Goal: Information Seeking & Learning: Check status

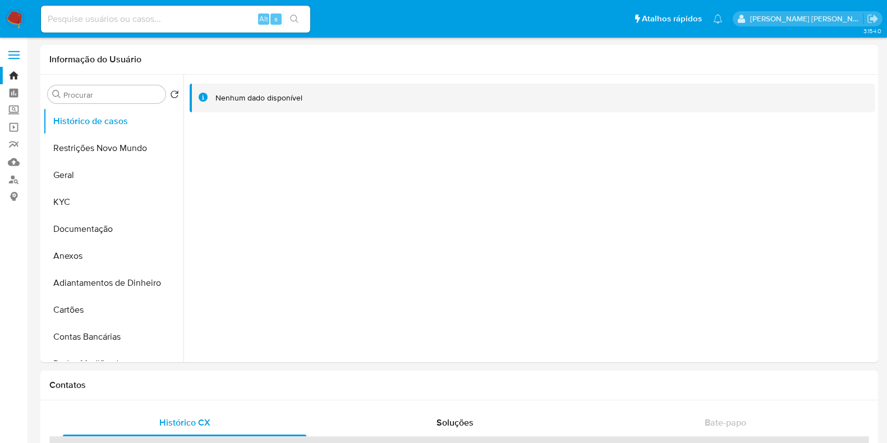
select select "10"
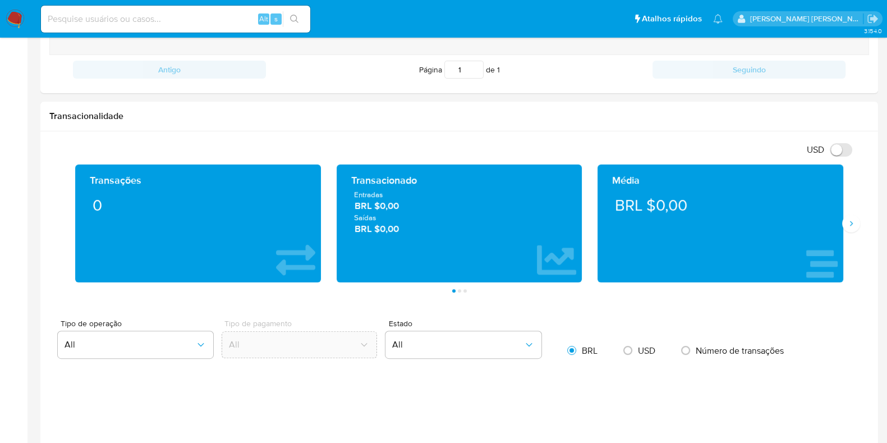
click at [155, 19] on input at bounding box center [175, 19] width 269 height 15
paste input "xNun12m01MDNI4ONKdUDFgqE"
type input "xNun12m01MDNI4ONKdUDFgqE"
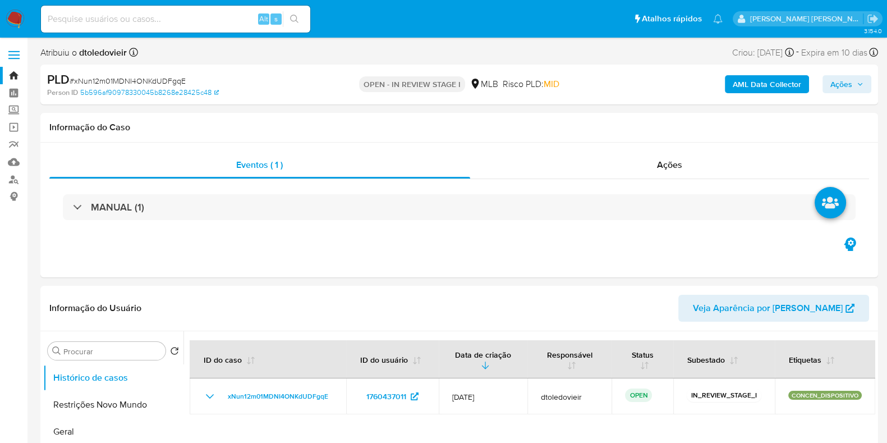
select select "10"
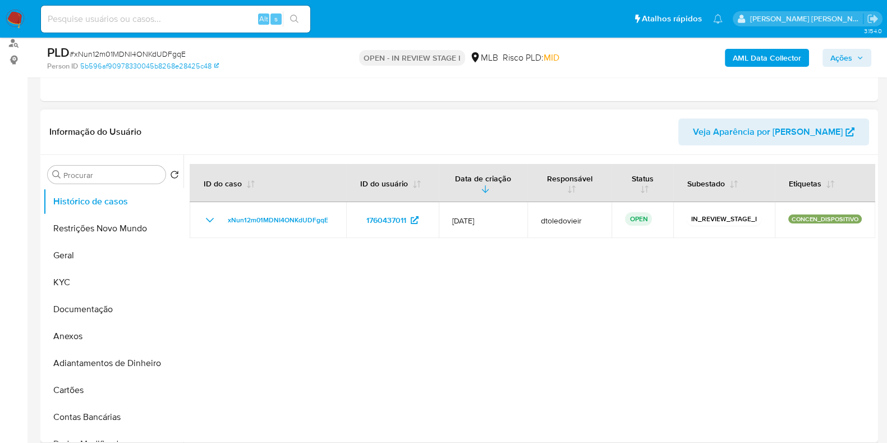
scroll to position [140, 0]
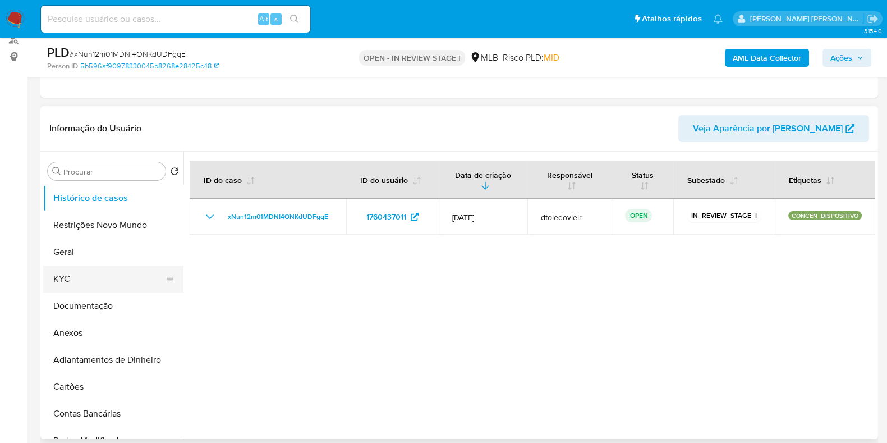
click at [106, 274] on button "KYC" at bounding box center [108, 278] width 131 height 27
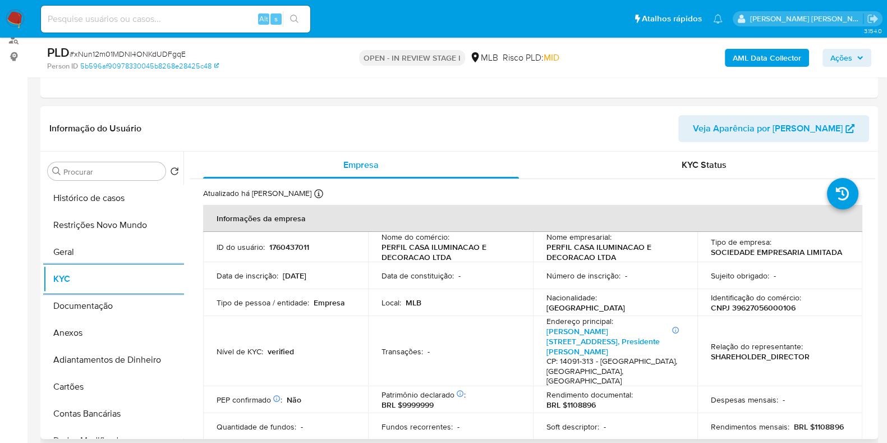
click at [764, 310] on p "CNPJ 39627056000106" at bounding box center [753, 308] width 85 height 10
copy p "39627056000106"
click at [84, 306] on button "Documentação" at bounding box center [108, 305] width 131 height 27
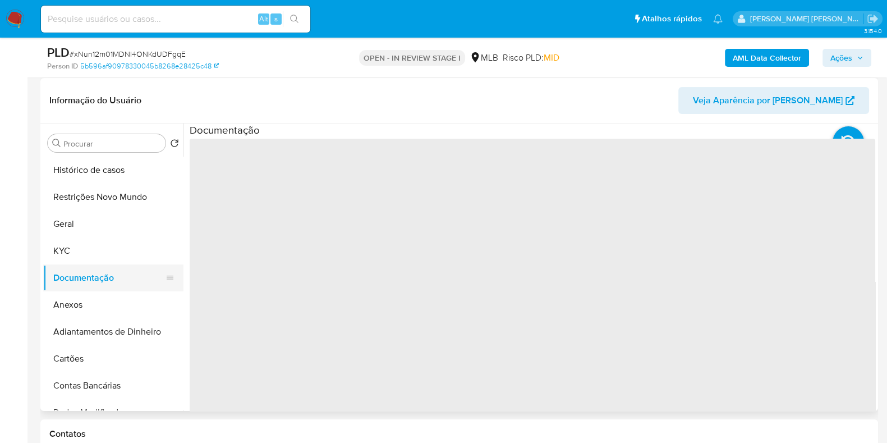
scroll to position [210, 0]
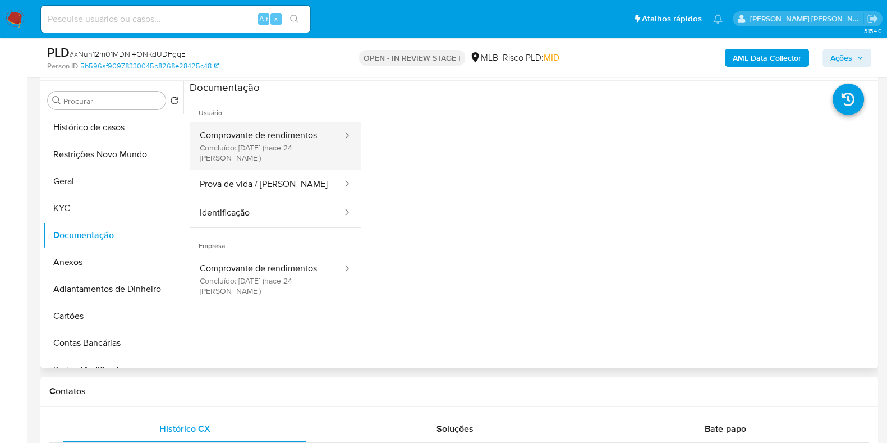
click at [311, 144] on button "Comprovante de rendimentos Concluído: 25/07/2025 (hace 24 días)" at bounding box center [267, 146] width 154 height 48
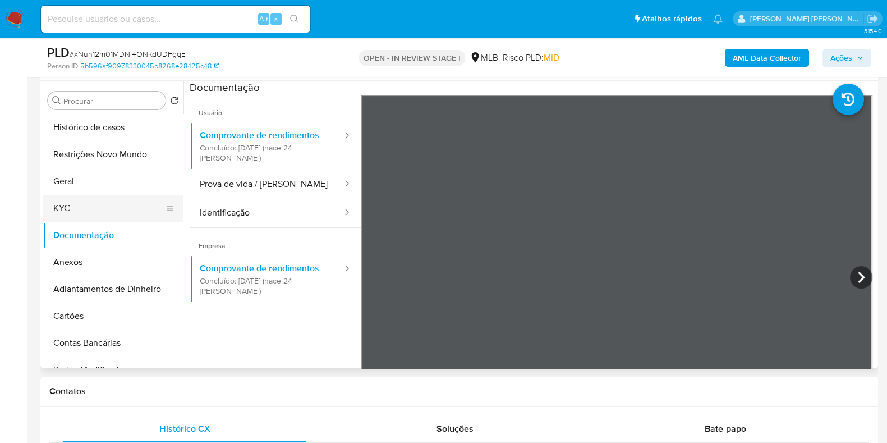
click at [88, 200] on button "KYC" at bounding box center [108, 208] width 131 height 27
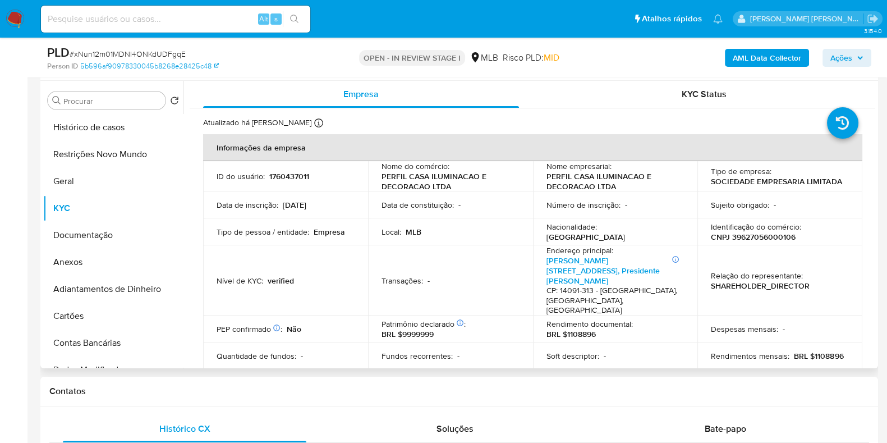
click at [775, 234] on p "CNPJ 39627056000106" at bounding box center [753, 237] width 85 height 10
copy p "39627056000106"
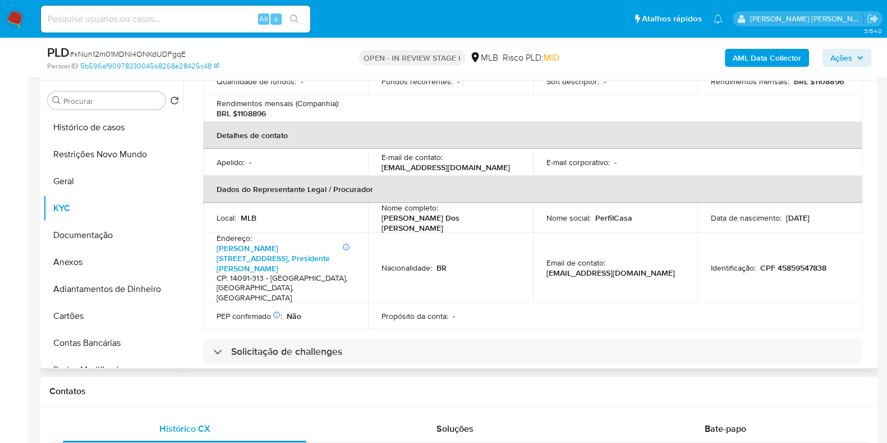
scroll to position [280, 0]
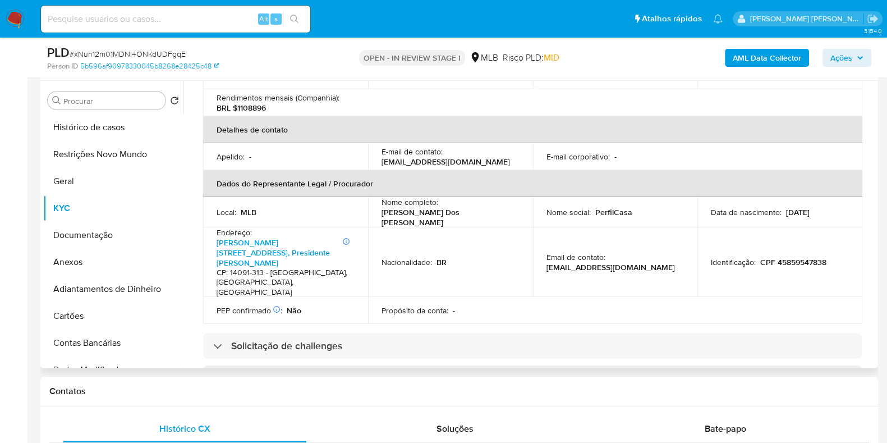
drag, startPoint x: 388, startPoint y: 196, endPoint x: 377, endPoint y: 192, distance: 11.6
click at [377, 197] on td "Nome completo : Marcela Rebecca Sanches Dos Santos" at bounding box center [450, 212] width 165 height 30
copy p "[PERSON_NAME] Dos [PERSON_NAME]"
click at [797, 257] on p "CPF 45859547838" at bounding box center [793, 262] width 66 height 10
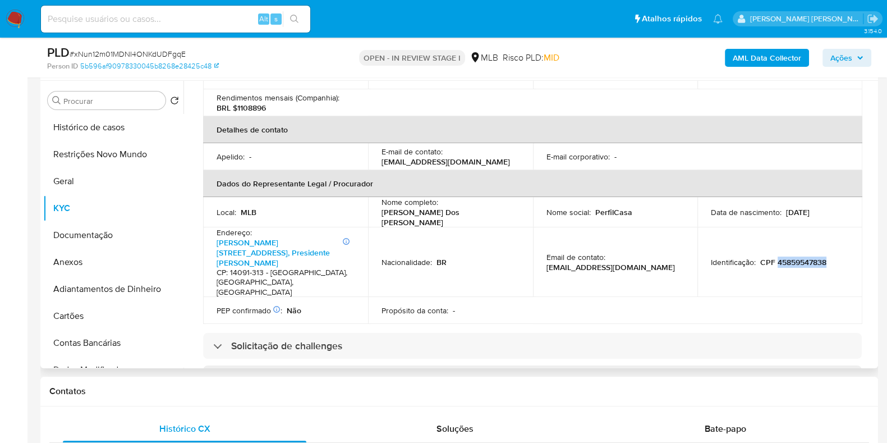
copy p "45859547838"
click at [74, 172] on button "Geral" at bounding box center [108, 181] width 131 height 27
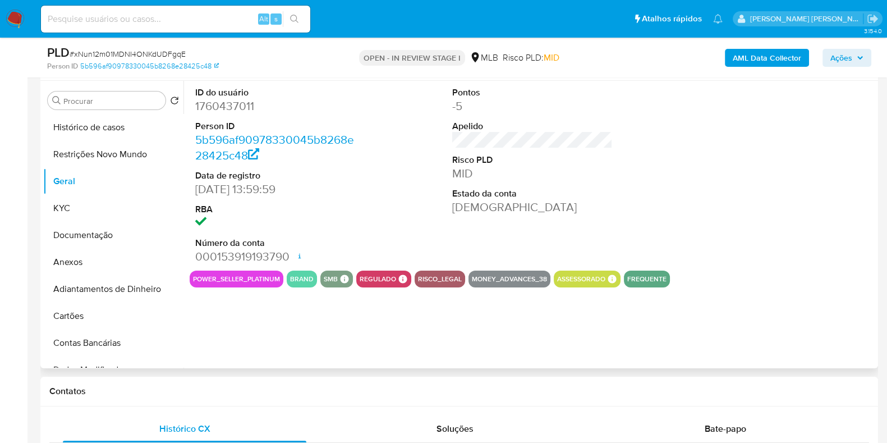
click at [225, 104] on dd "1760437011" at bounding box center [275, 106] width 161 height 16
copy dd "1760437011"
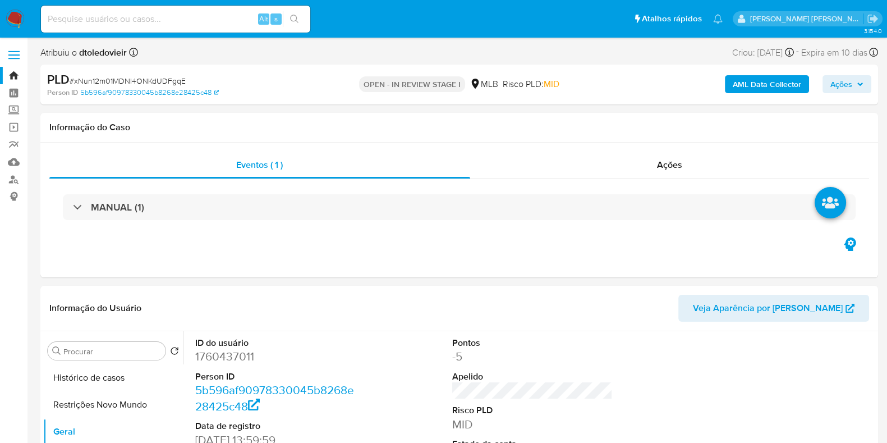
click at [594, 77] on div "OPEN - IN REVIEW STAGE I MLB Risco PLD: MID" at bounding box center [459, 84] width 272 height 26
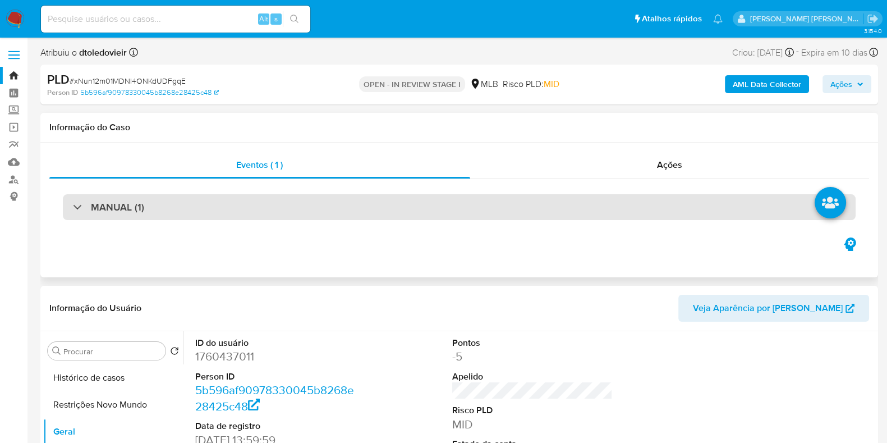
click at [104, 195] on div "MANUAL (1)" at bounding box center [459, 207] width 820 height 56
click at [105, 204] on h3 "MANUAL (1)" at bounding box center [117, 207] width 53 height 12
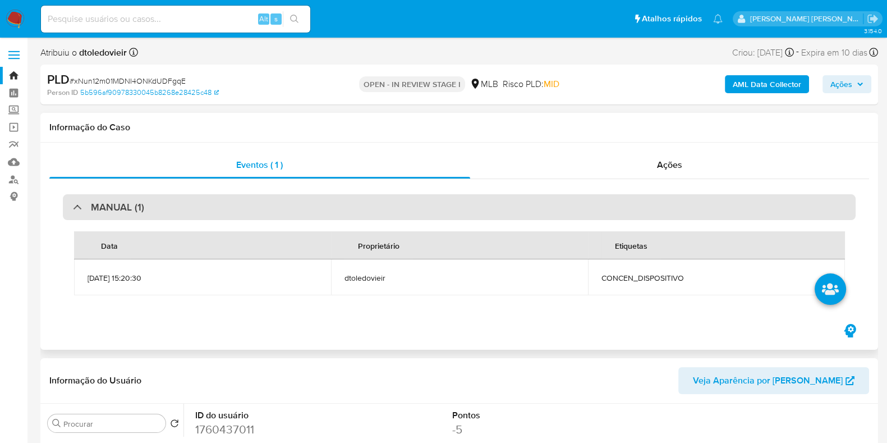
click at [112, 204] on h3 "MANUAL (1)" at bounding box center [117, 207] width 53 height 12
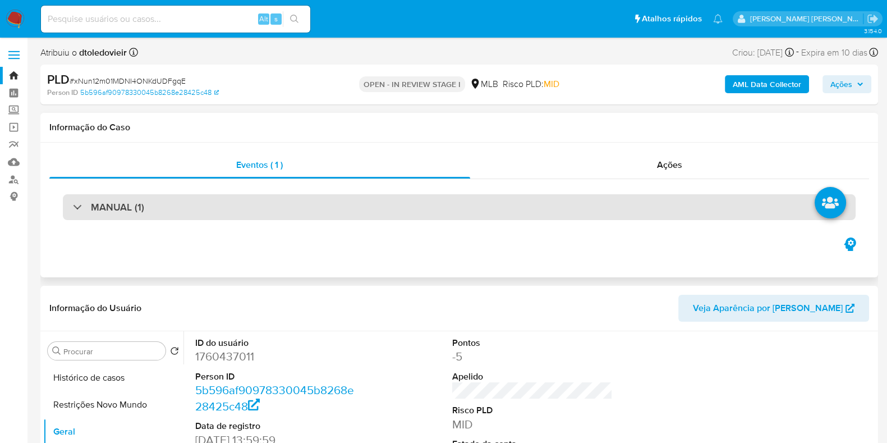
click at [183, 212] on div "MANUAL (1)" at bounding box center [459, 207] width 793 height 26
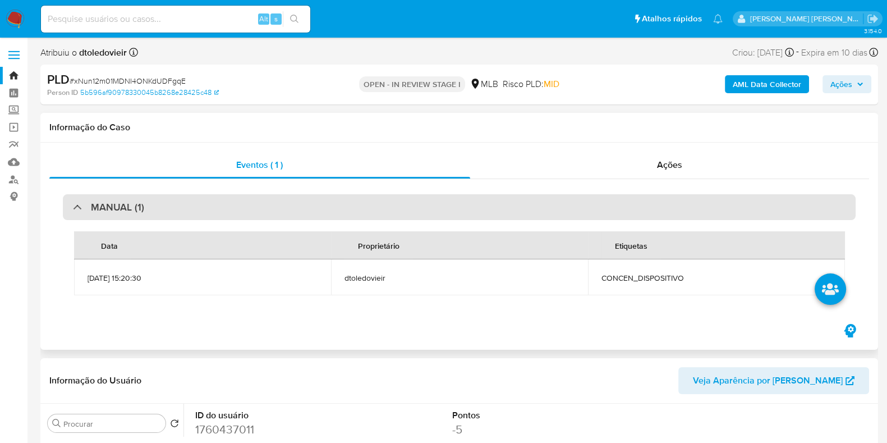
click at [182, 210] on div "MANUAL (1)" at bounding box center [459, 207] width 793 height 26
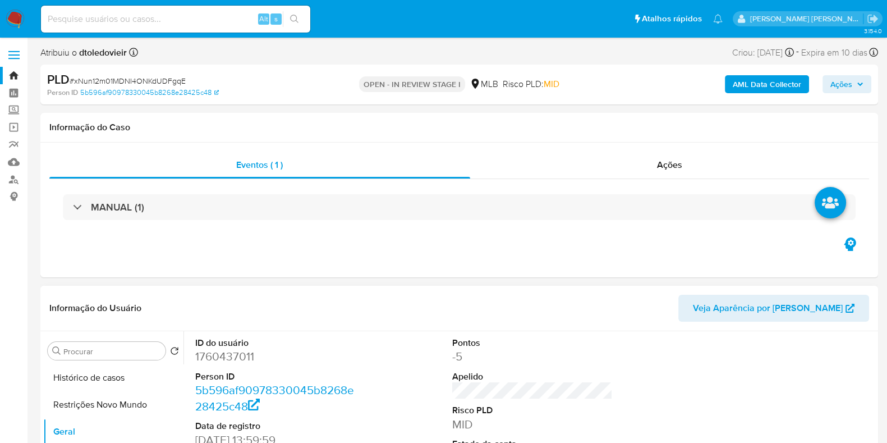
click at [216, 358] on dd "1760437011" at bounding box center [275, 357] width 161 height 16
copy dd "1760437011"
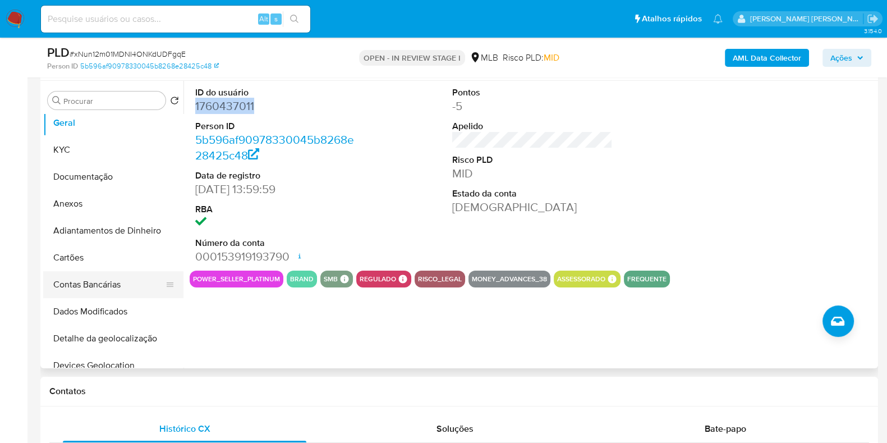
scroll to position [140, 0]
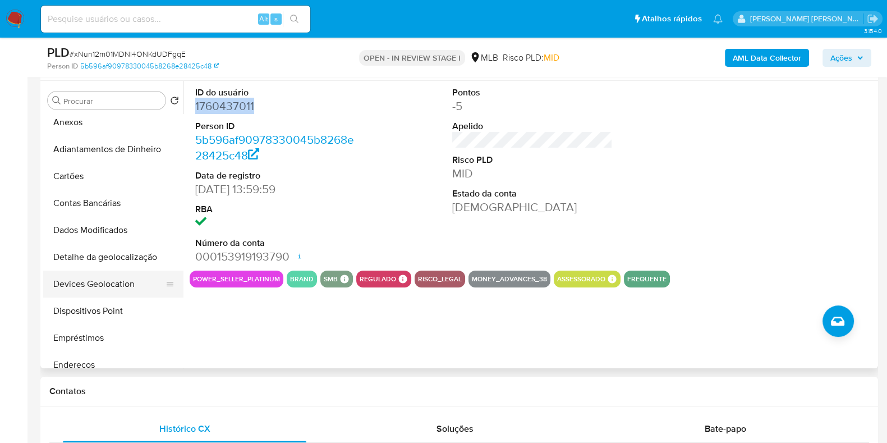
click at [117, 287] on button "Devices Geolocation" at bounding box center [108, 284] width 131 height 27
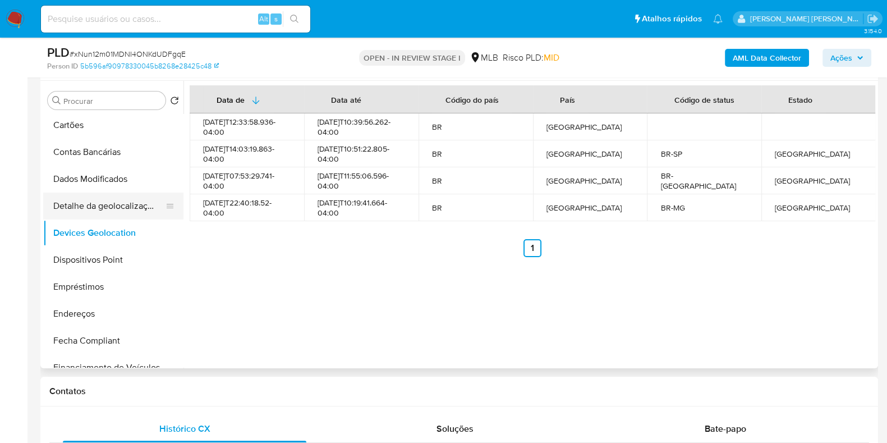
scroll to position [210, 0]
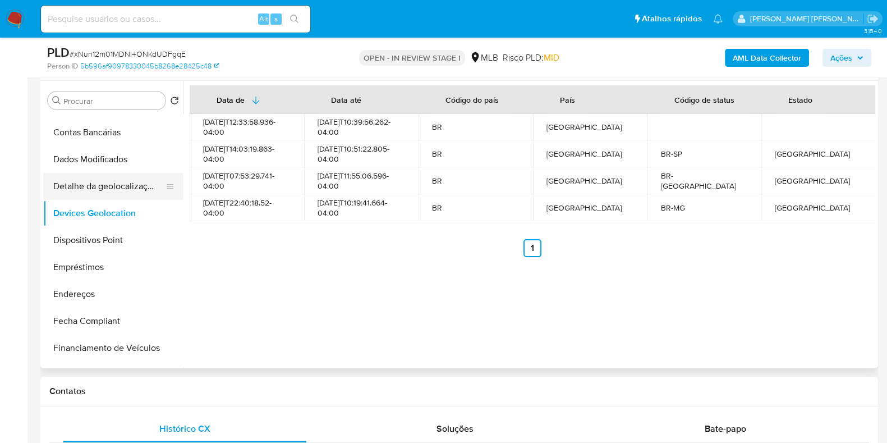
click at [83, 185] on button "Detalhe da geolocalização" at bounding box center [108, 186] width 131 height 27
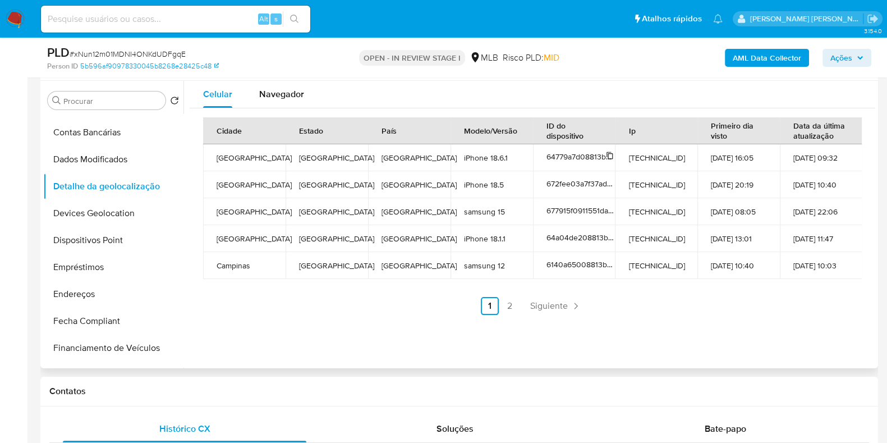
click at [611, 152] on icon at bounding box center [610, 156] width 8 height 8
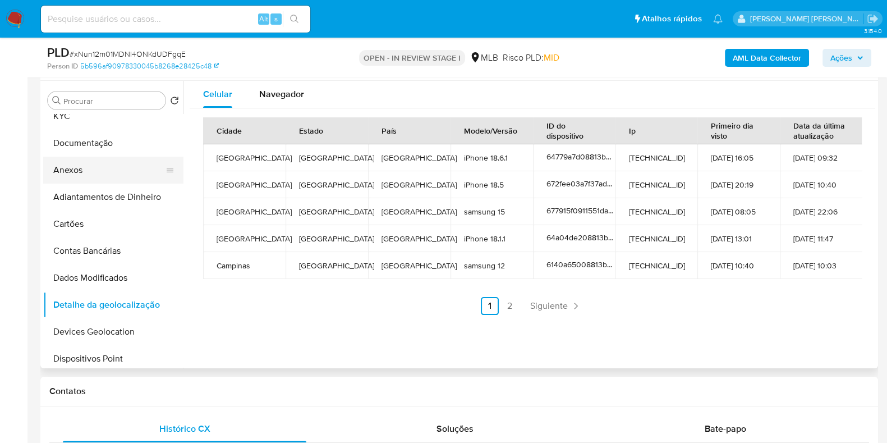
scroll to position [0, 0]
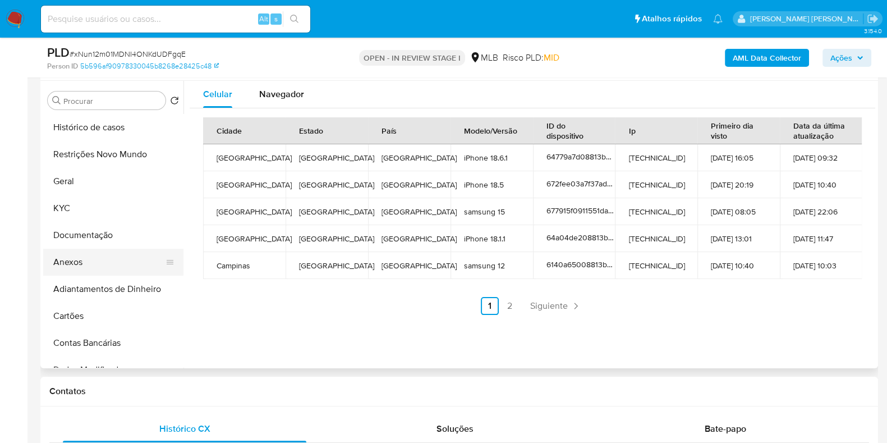
click at [111, 256] on button "Anexos" at bounding box center [108, 262] width 131 height 27
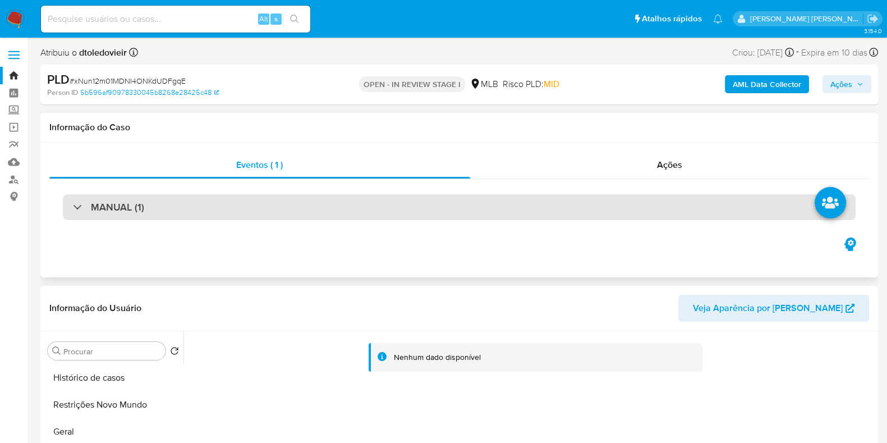
click at [149, 200] on div "MANUAL (1)" at bounding box center [459, 207] width 793 height 26
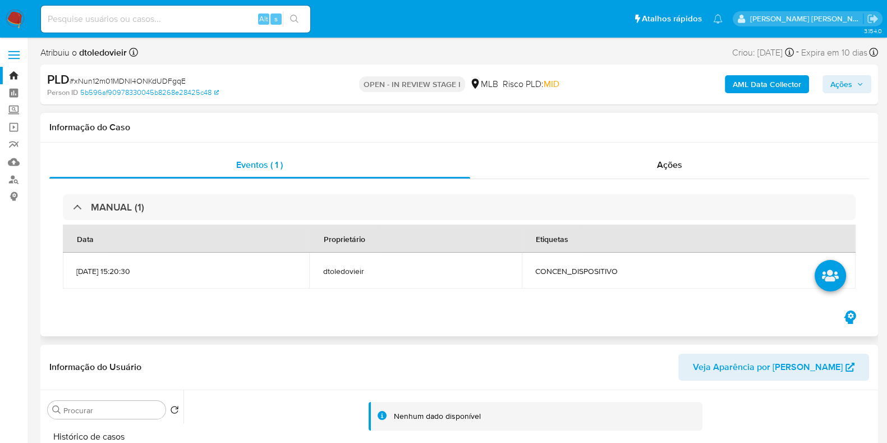
click at [604, 273] on span "CONCEN_DISPOSITIVO" at bounding box center [688, 271] width 307 height 10
copy span "CONCEN_DISPOSITIVO"
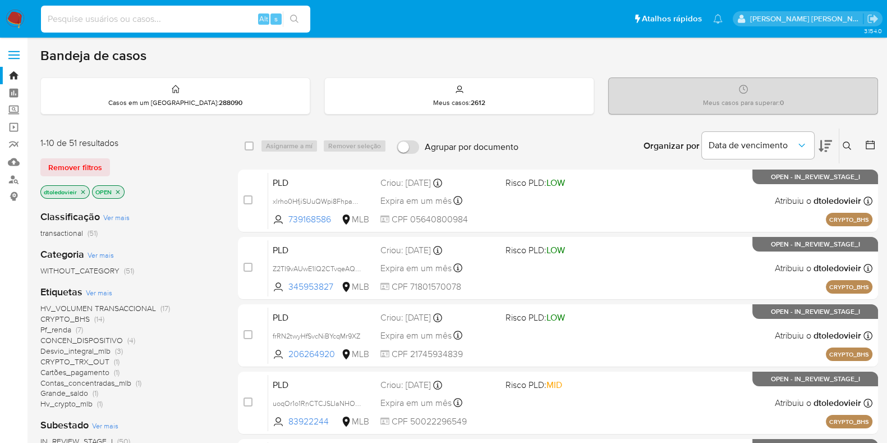
click at [134, 17] on input at bounding box center [175, 19] width 269 height 15
paste input "1056981676"
type input "1056981676"
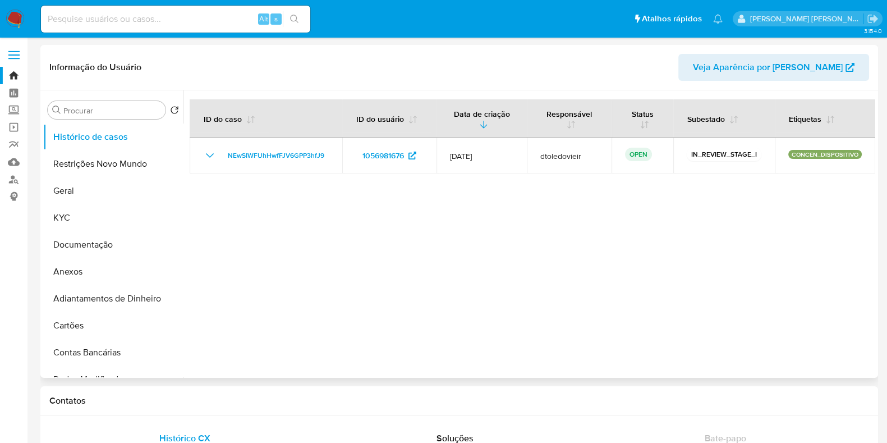
select select "10"
click at [185, 16] on input at bounding box center [175, 19] width 269 height 15
paste input "719340889"
type input "719340889"
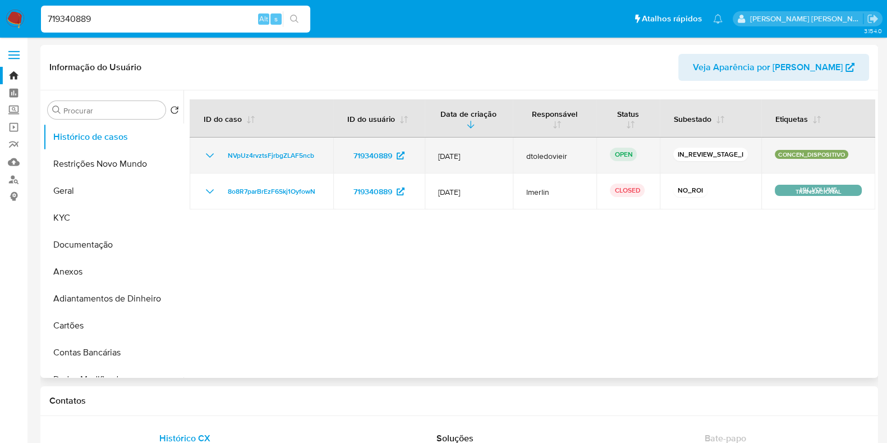
select select "10"
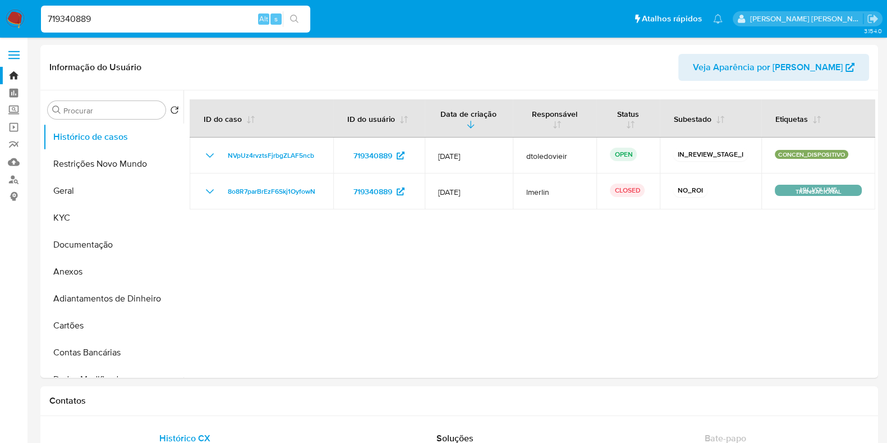
click at [139, 12] on input "719340889" at bounding box center [175, 19] width 269 height 15
paste input "177964736"
type input "177964736"
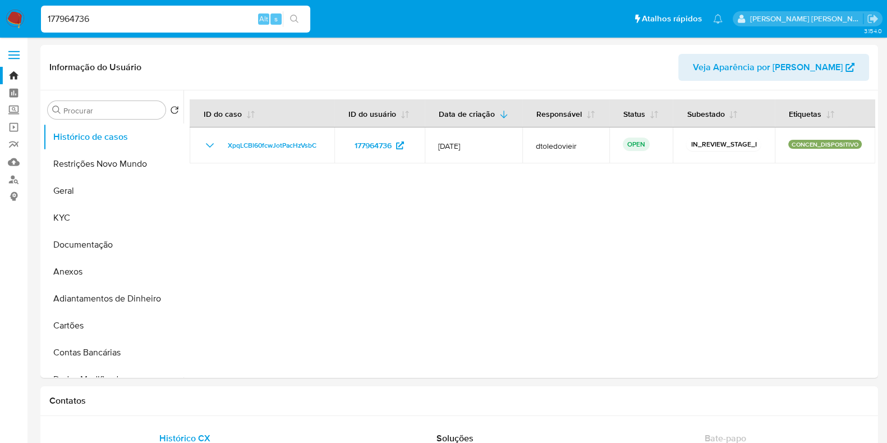
select select "10"
click at [72, 181] on button "Geral" at bounding box center [108, 190] width 131 height 27
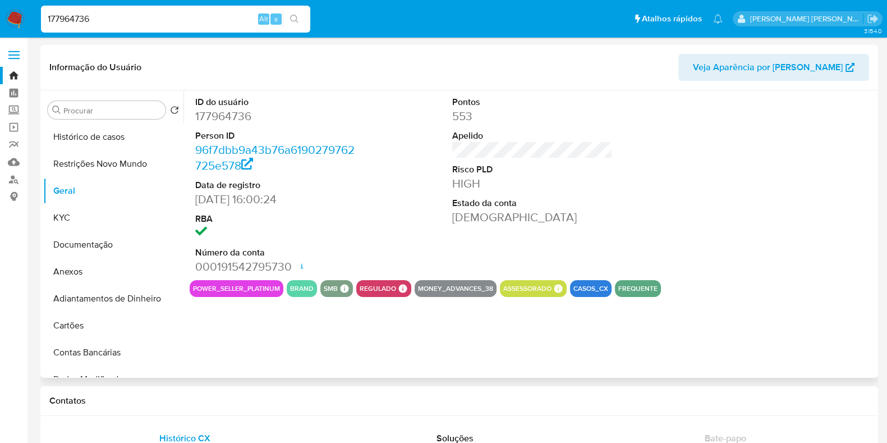
click at [234, 118] on dd "177964736" at bounding box center [275, 116] width 161 height 16
copy dd "177964736"
click at [163, 16] on input "177964736" at bounding box center [175, 19] width 269 height 15
paste input "214168324"
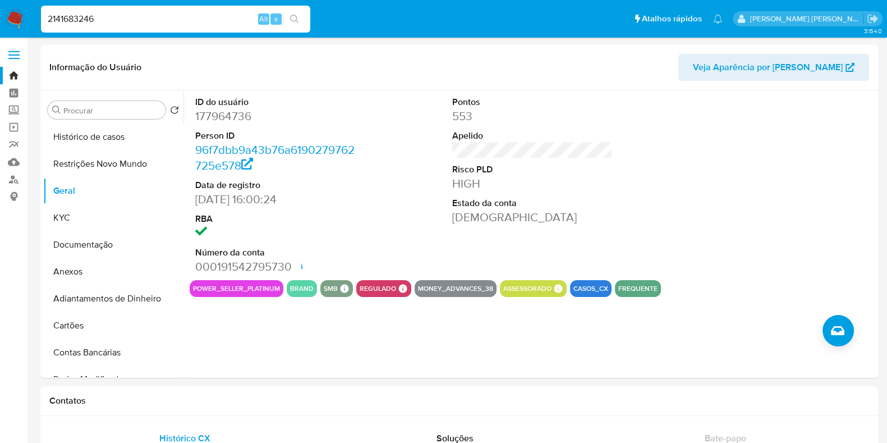
type input "2141683246"
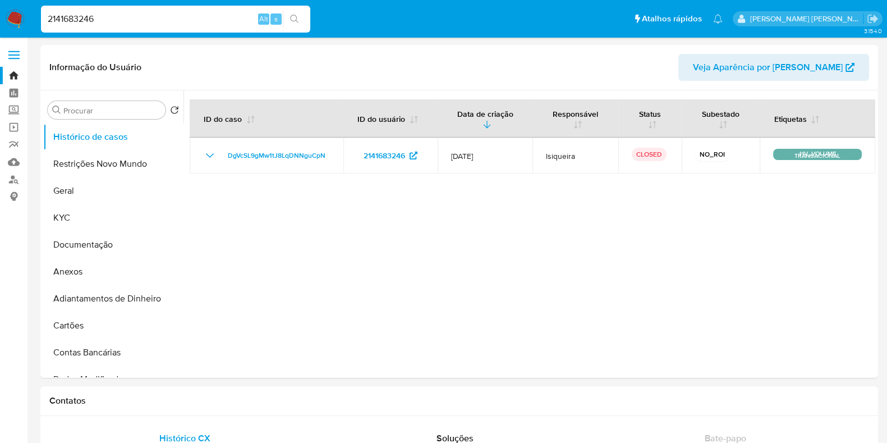
select select "10"
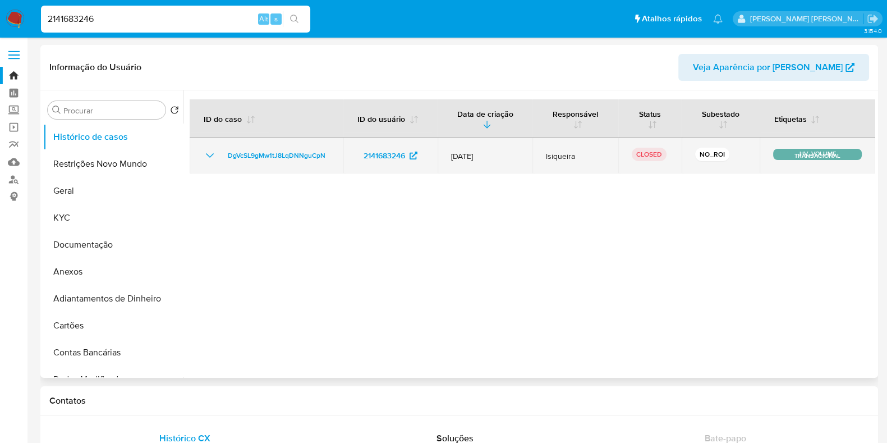
drag, startPoint x: 514, startPoint y: 155, endPoint x: 445, endPoint y: 155, distance: 68.5
click at [445, 155] on td "[DATE]" at bounding box center [485, 156] width 95 height 36
click at [515, 153] on span "[DATE]" at bounding box center [485, 156] width 68 height 10
click at [514, 158] on span "[DATE]" at bounding box center [485, 156] width 68 height 10
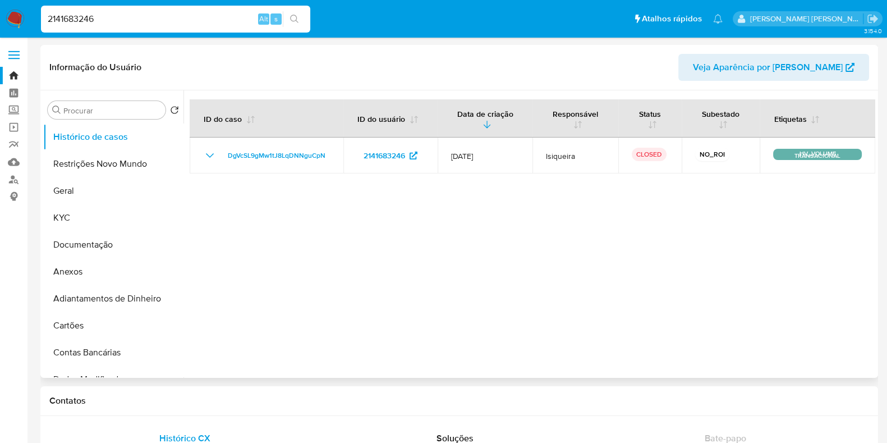
click at [500, 215] on div at bounding box center [530, 233] width 692 height 287
click at [109, 240] on button "Documentação" at bounding box center [108, 244] width 131 height 27
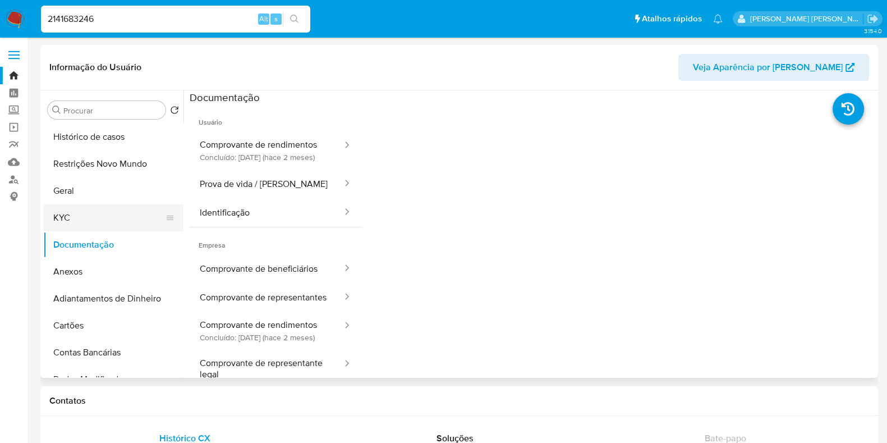
click at [104, 216] on button "KYC" at bounding box center [108, 217] width 131 height 27
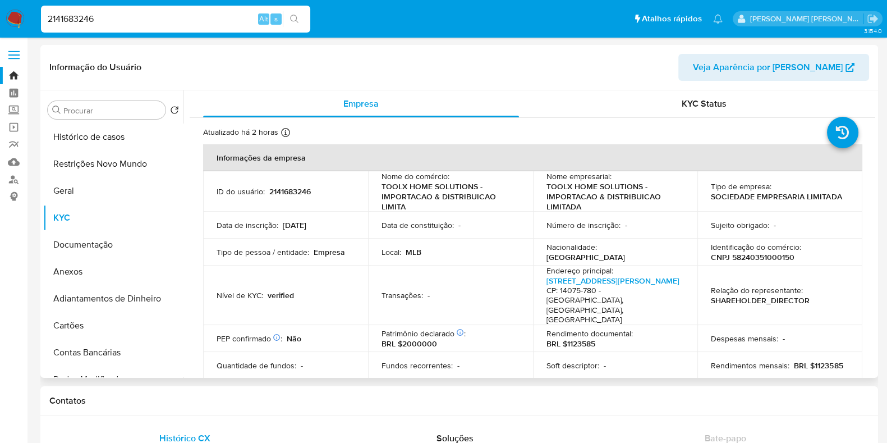
click at [750, 255] on p "CNPJ 58240351000150" at bounding box center [753, 257] width 84 height 10
copy p "58240351000150"
click at [111, 271] on button "Anexos" at bounding box center [108, 271] width 131 height 27
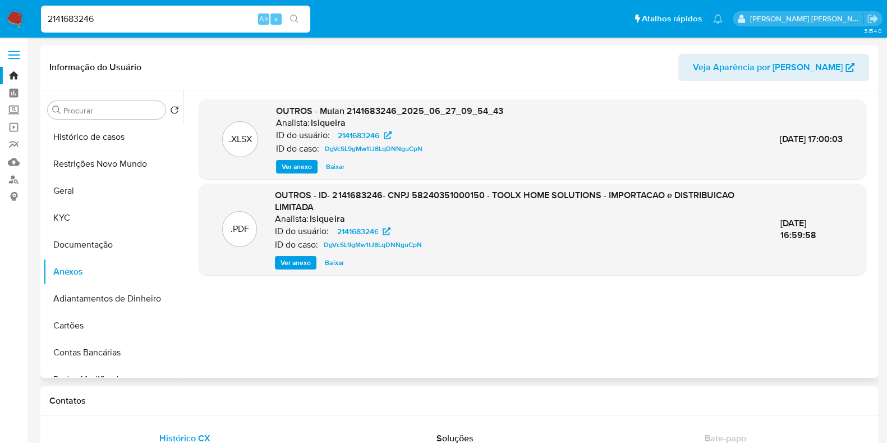
click at [286, 263] on span "Ver anexo" at bounding box center [296, 262] width 30 height 11
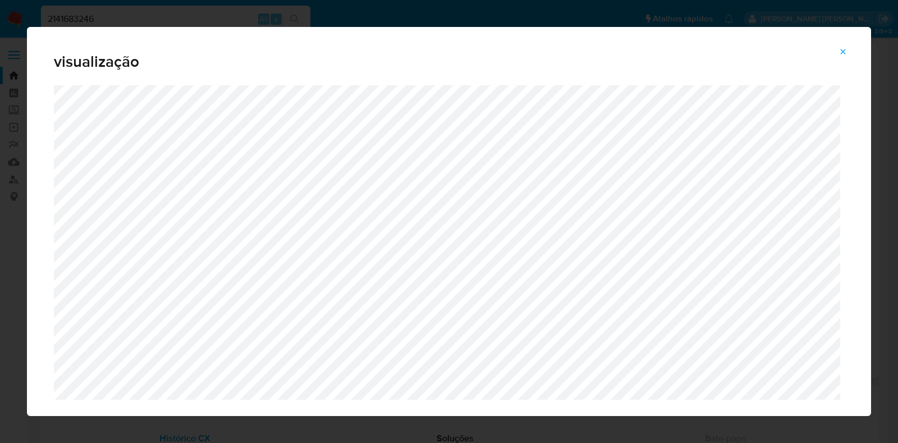
click at [546, 13] on div "visualização" at bounding box center [449, 221] width 898 height 443
click at [842, 51] on icon "Attachment preview" at bounding box center [843, 51] width 5 height 5
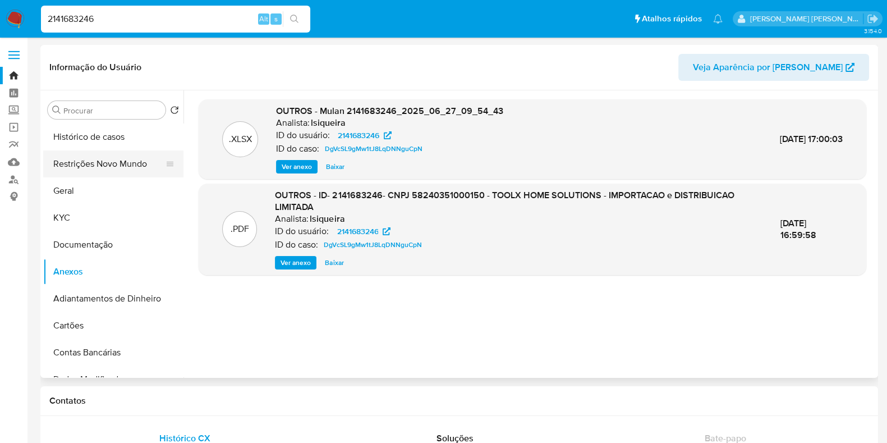
click at [77, 173] on button "Restrições Novo Mundo" at bounding box center [108, 163] width 131 height 27
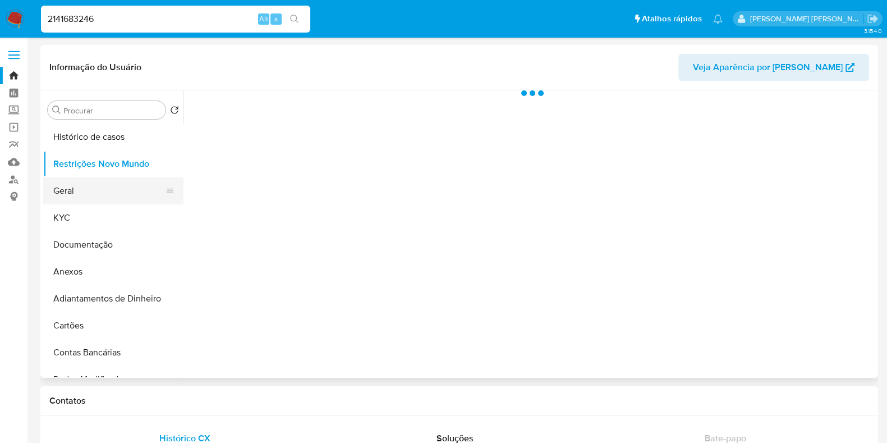
click at [76, 188] on button "Geral" at bounding box center [108, 190] width 131 height 27
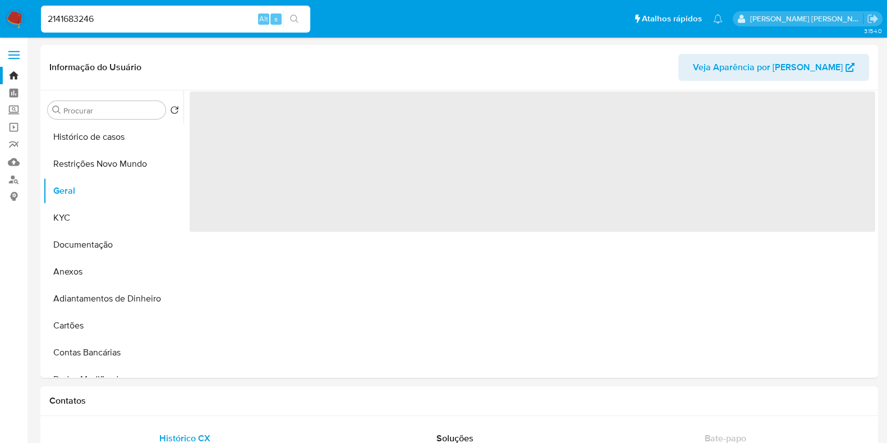
click at [138, 15] on input "2141683246" at bounding box center [175, 19] width 269 height 15
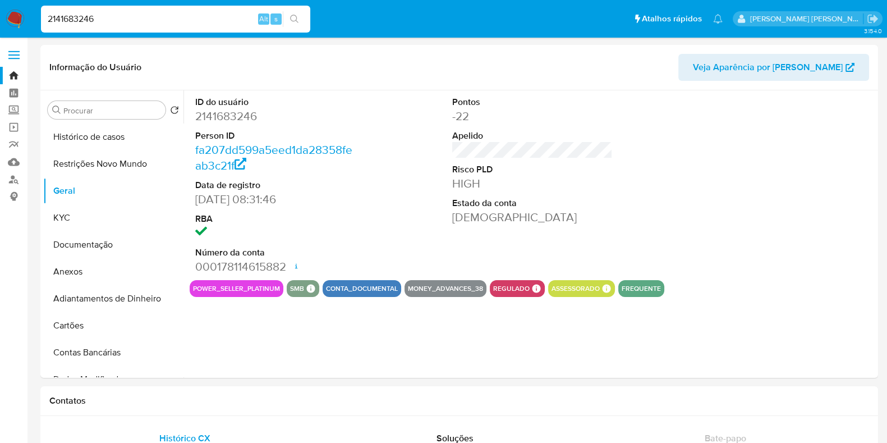
paste input "302816872"
type input "302816872"
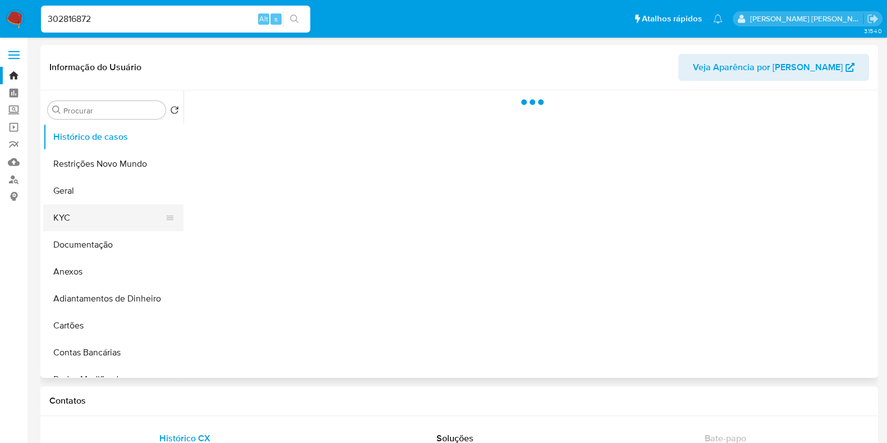
click at [106, 204] on button "KYC" at bounding box center [108, 217] width 131 height 27
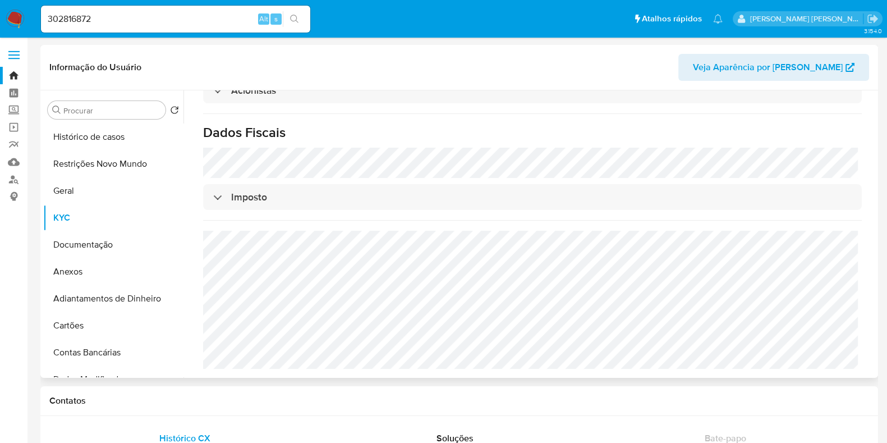
select select "10"
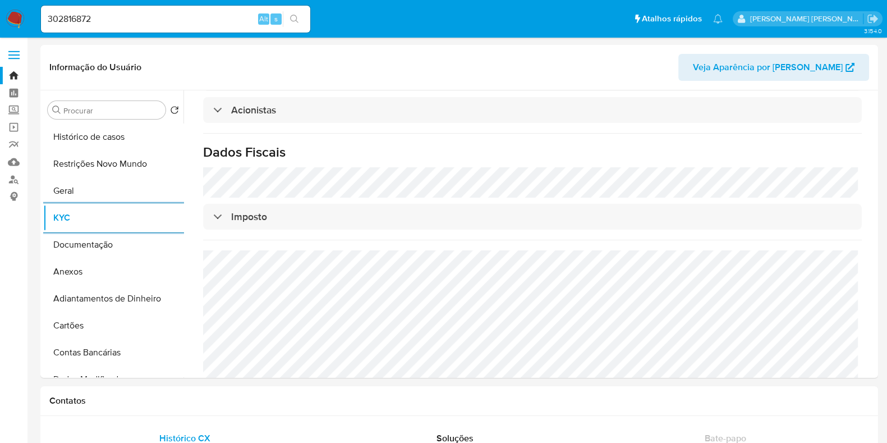
click at [172, 17] on input "302816872" at bounding box center [175, 19] width 269 height 15
paste input "177964736"
type input "177964736"
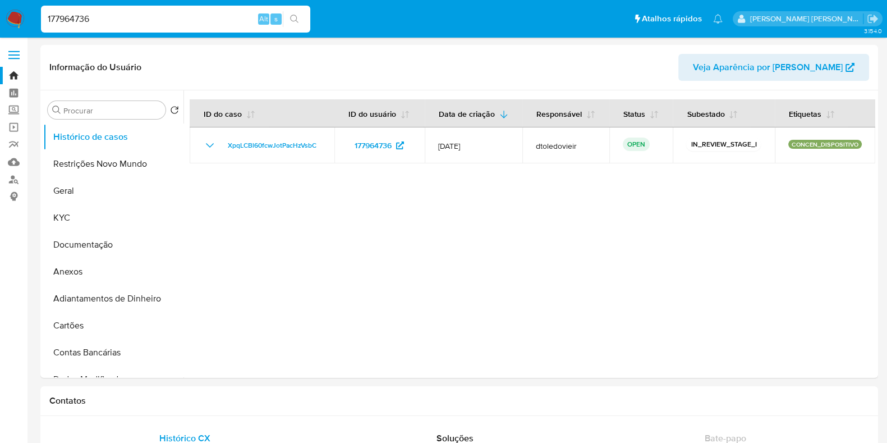
select select "10"
click at [90, 227] on button "KYC" at bounding box center [108, 217] width 131 height 27
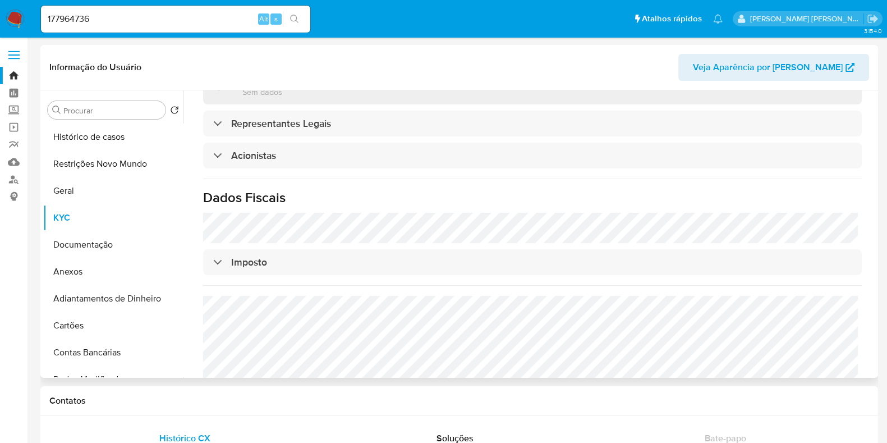
scroll to position [699, 0]
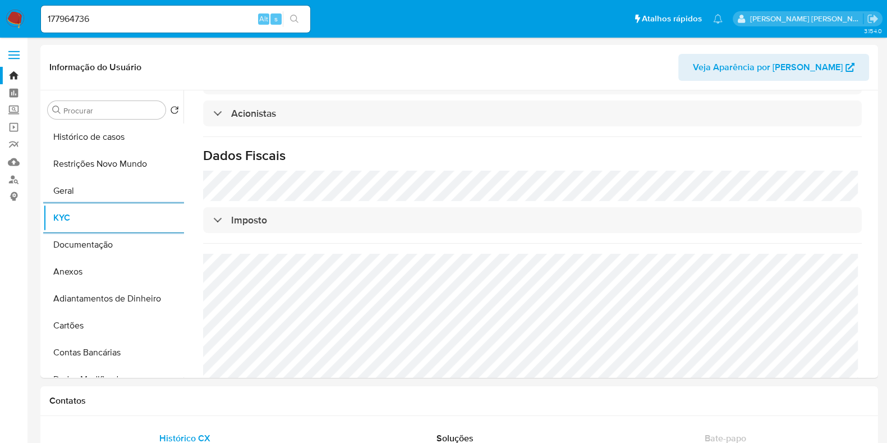
click at [159, 17] on input "177964736" at bounding box center [175, 19] width 269 height 15
paste input "05698167"
type input "1056981676"
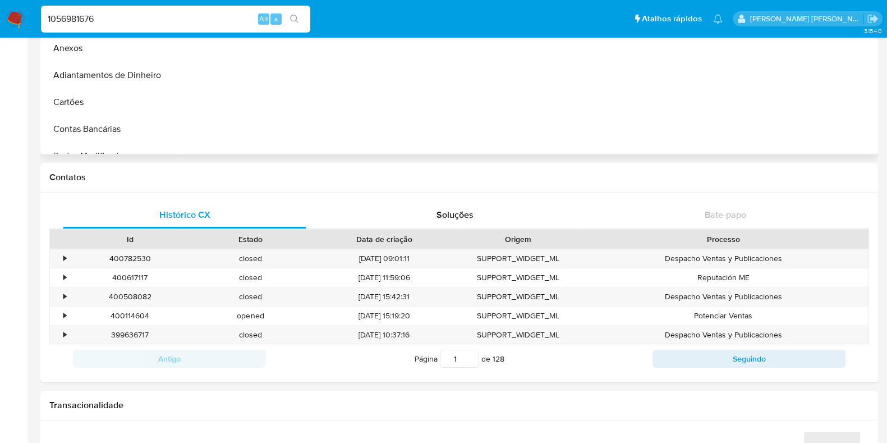
select select "10"
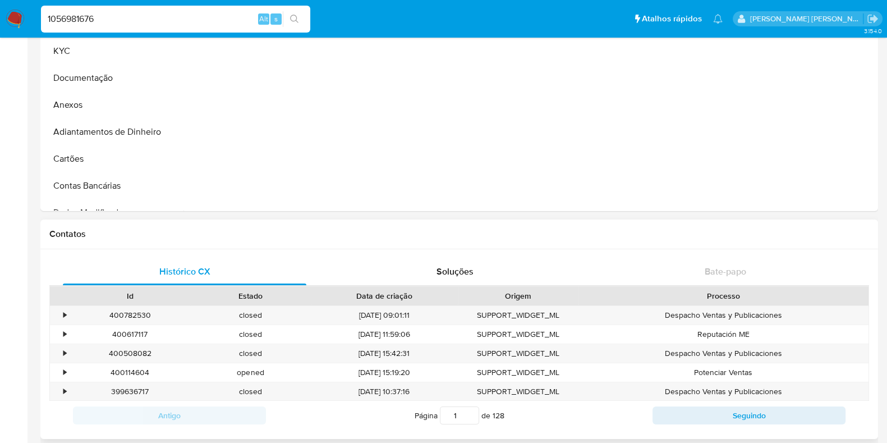
scroll to position [140, 0]
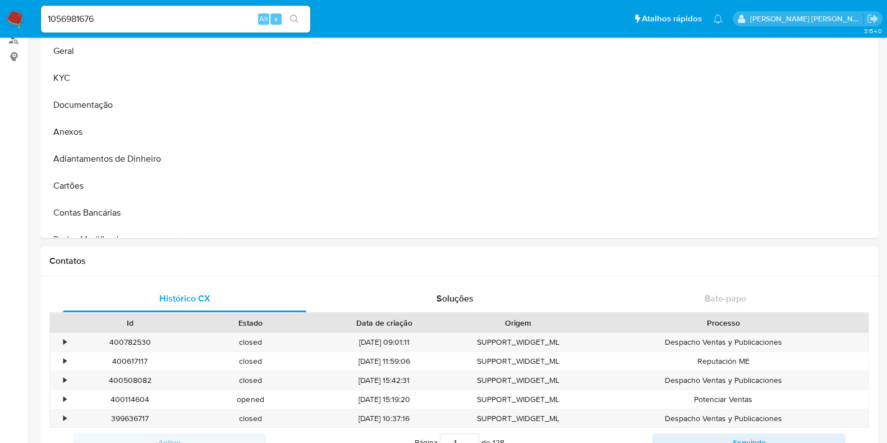
drag, startPoint x: 88, startPoint y: 78, endPoint x: 30, endPoint y: 125, distance: 74.2
click at [88, 78] on button "KYC" at bounding box center [113, 78] width 140 height 27
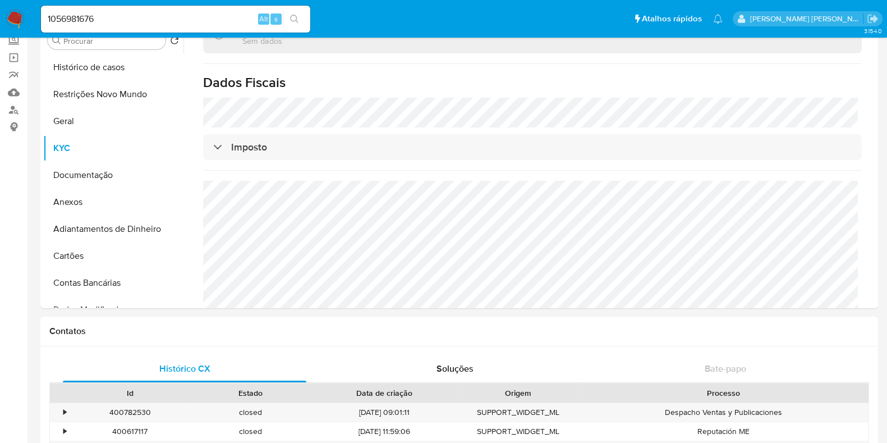
scroll to position [0, 0]
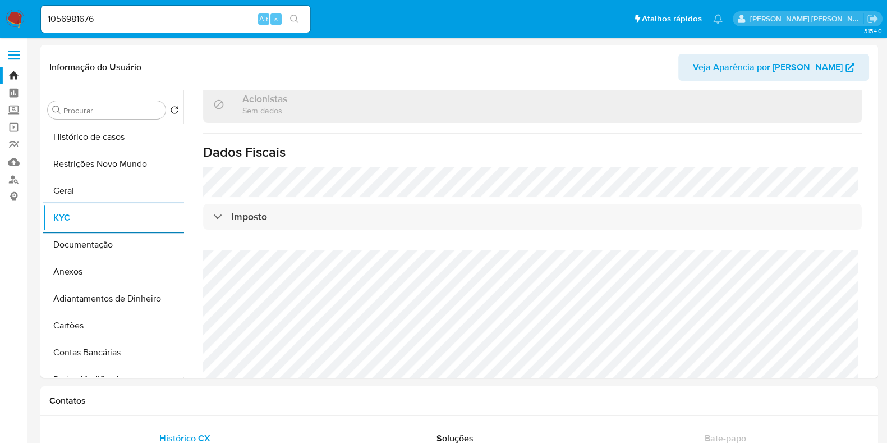
click at [145, 19] on input "1056981676" at bounding box center [175, 19] width 269 height 15
paste input "760437011"
type input "1760437011"
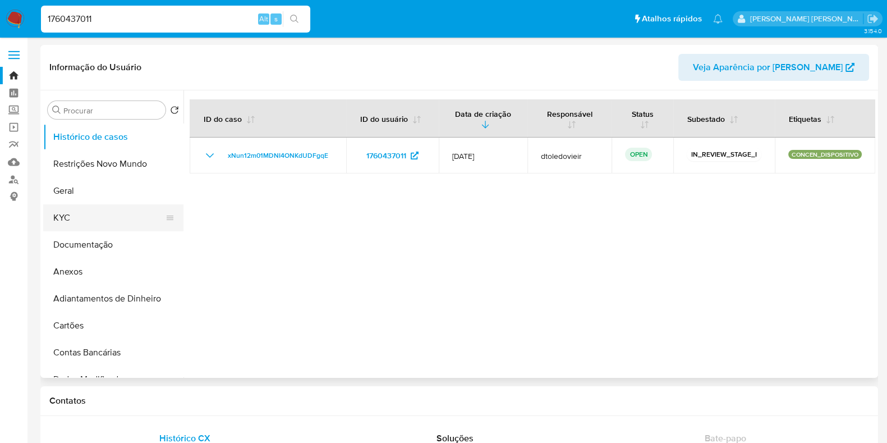
click at [90, 217] on button "KYC" at bounding box center [108, 217] width 131 height 27
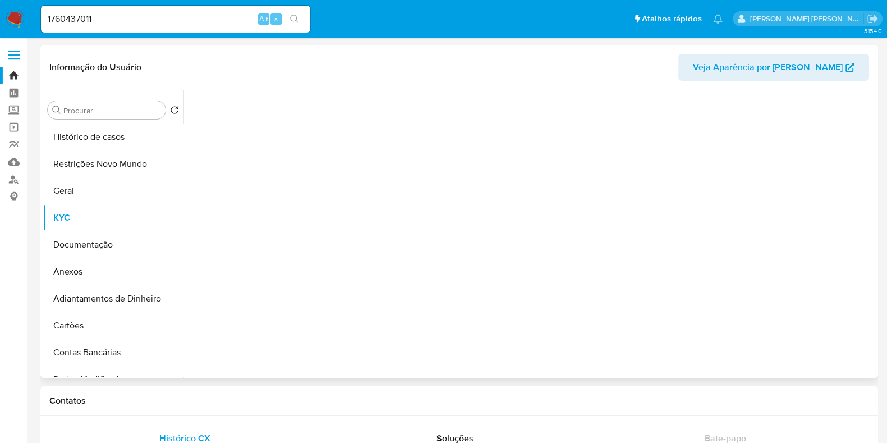
select select "10"
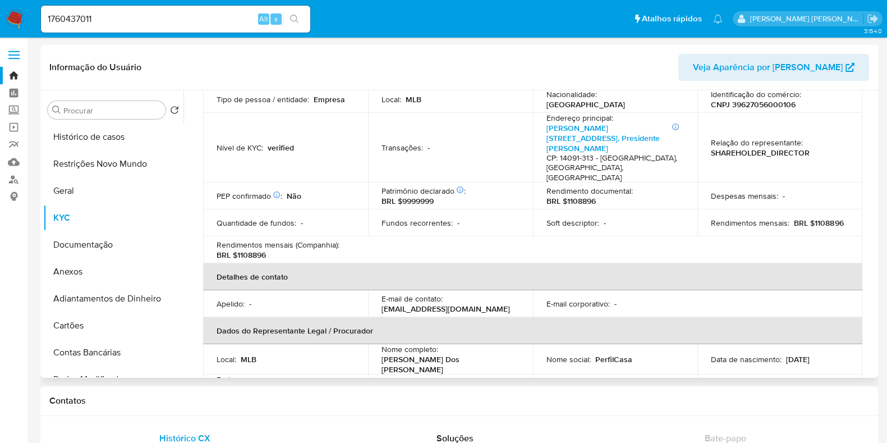
scroll to position [138, 0]
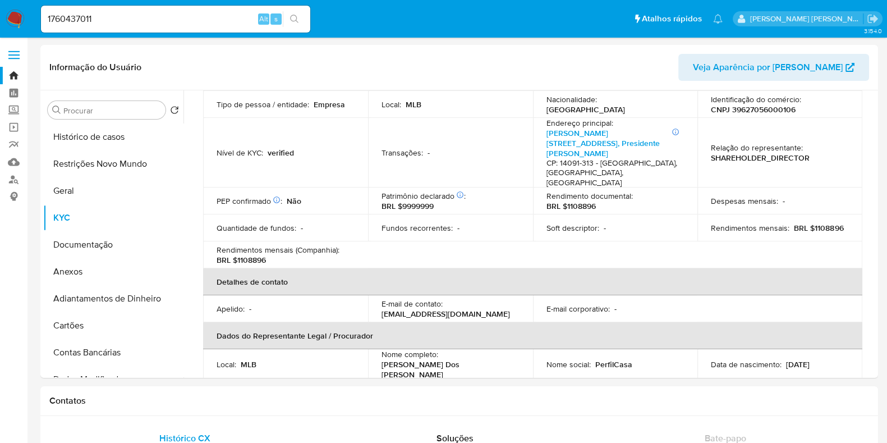
click at [155, 10] on div "1760437011 Alt s" at bounding box center [175, 19] width 269 height 27
click at [156, 21] on input "1760437011" at bounding box center [175, 19] width 269 height 15
paste input "719340889"
type input "719340889"
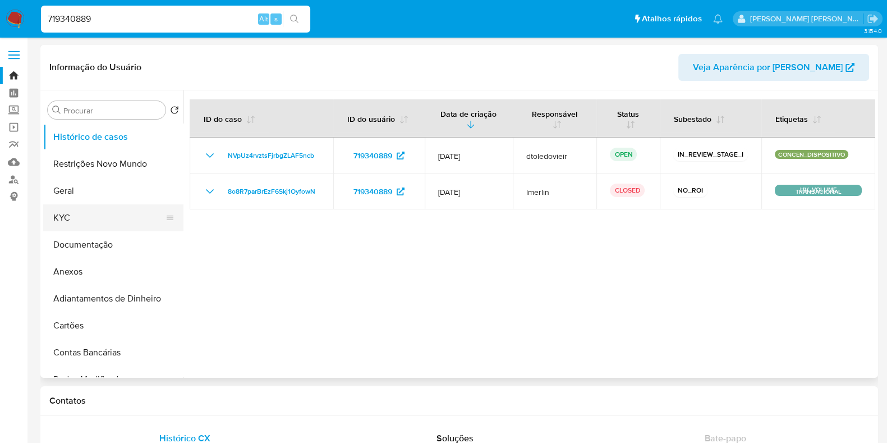
select select "10"
click at [99, 222] on button "KYC" at bounding box center [108, 217] width 131 height 27
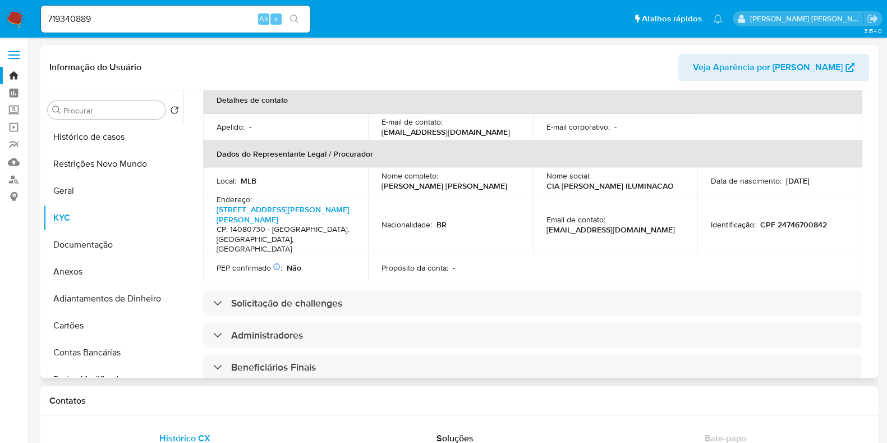
scroll to position [260, 0]
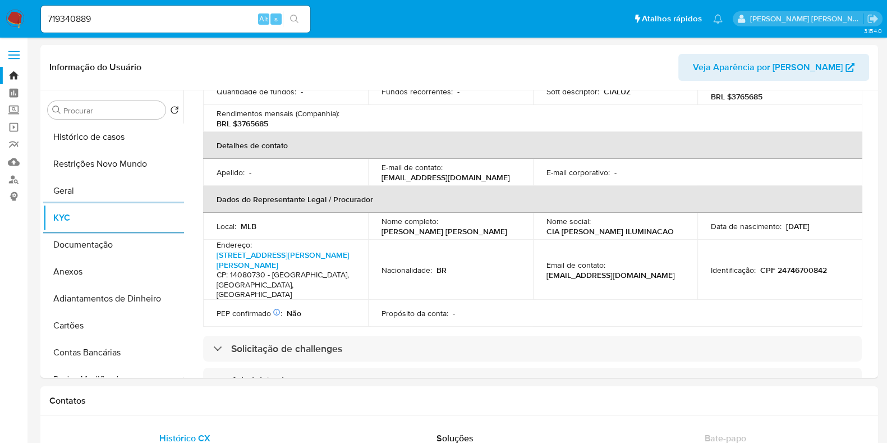
click at [121, 22] on input "719340889" at bounding box center [175, 19] width 269 height 15
paste input "1760437011"
type input "1760437011"
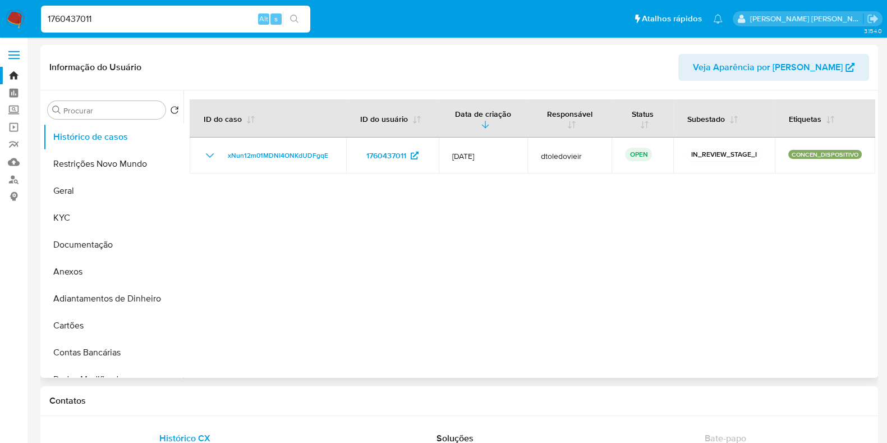
select select "10"
click at [86, 221] on button "KYC" at bounding box center [108, 217] width 131 height 27
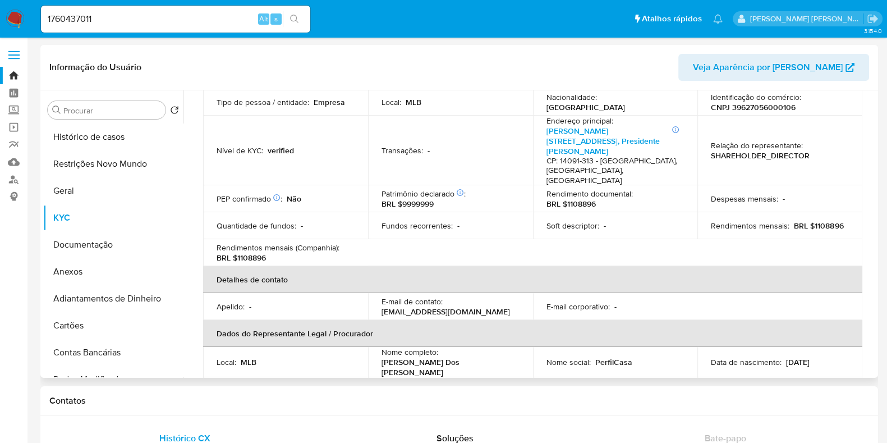
scroll to position [140, 0]
click at [121, 20] on input "1760437011" at bounding box center [175, 19] width 269 height 15
paste input "056981676"
type input "1056981676"
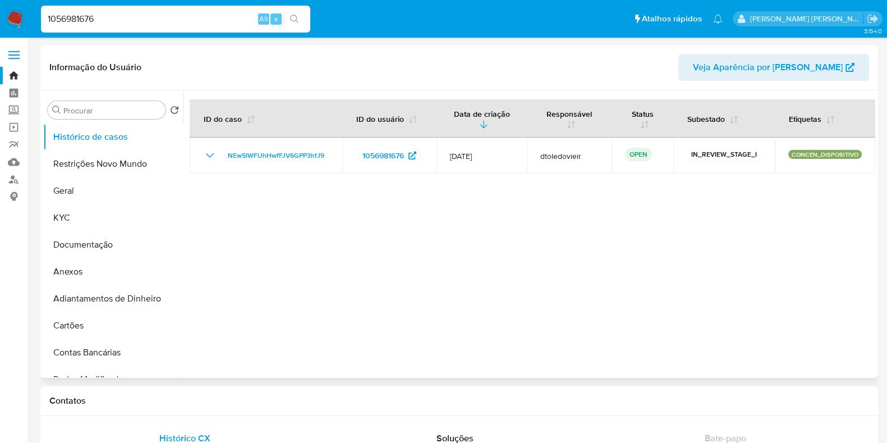
select select "10"
click at [95, 218] on button "KYC" at bounding box center [108, 217] width 131 height 27
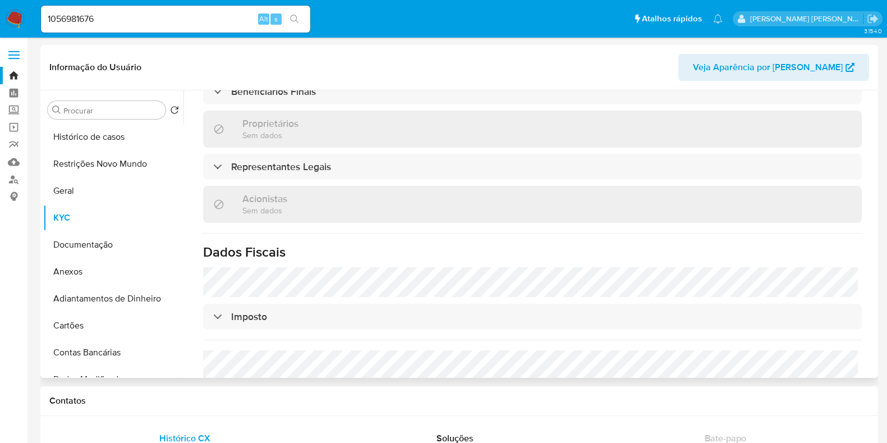
scroll to position [263, 0]
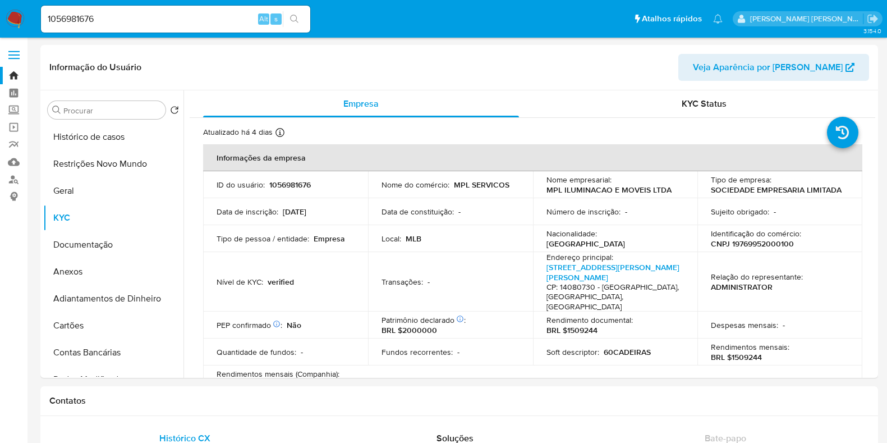
select select "10"
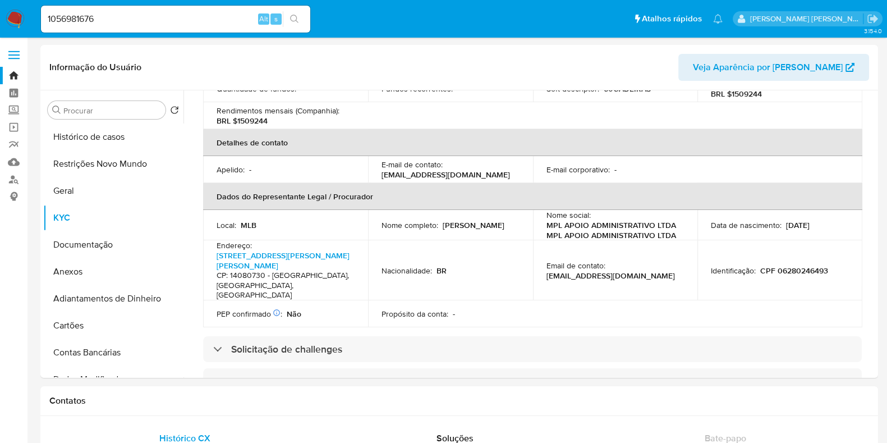
click at [120, 26] on div "1056981676 Alt s" at bounding box center [175, 19] width 269 height 27
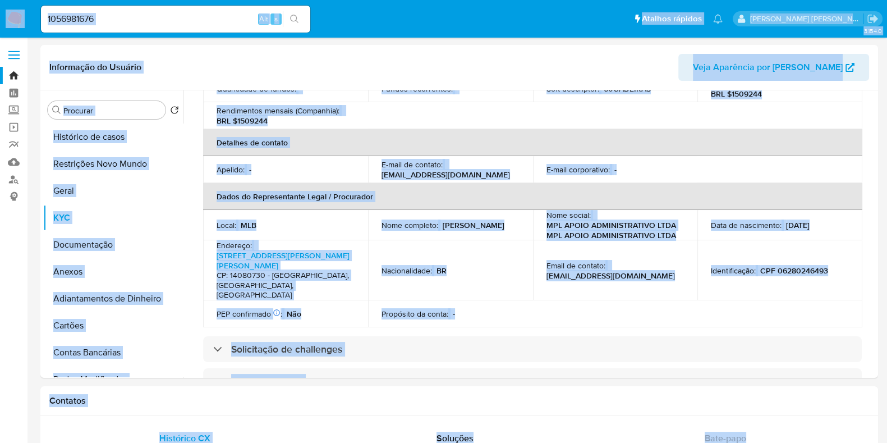
click at [127, 21] on input "1056981676" at bounding box center [175, 19] width 269 height 15
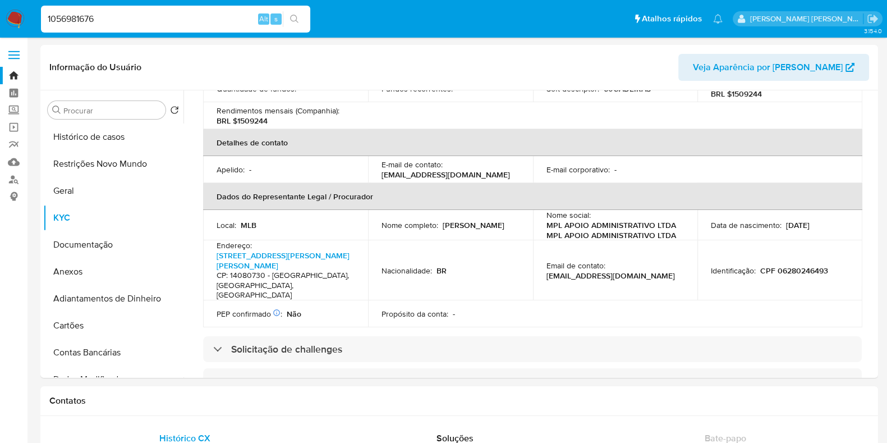
paste input "7796473"
type input "177964736"
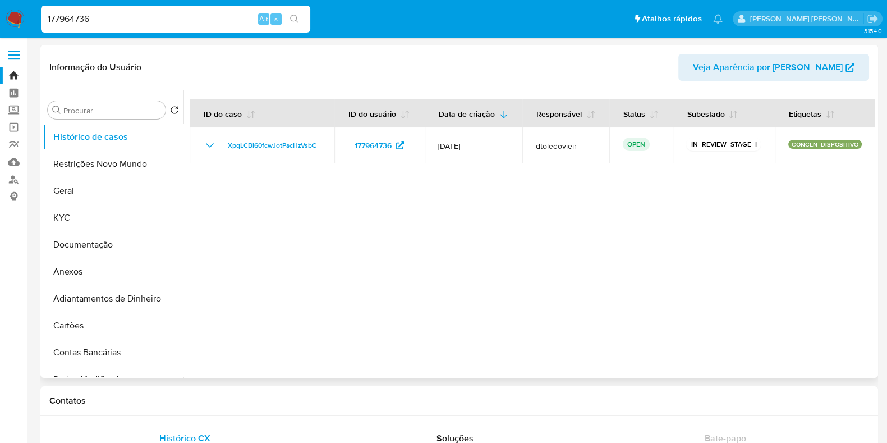
select select "10"
click at [112, 236] on button "Documentação" at bounding box center [108, 244] width 131 height 27
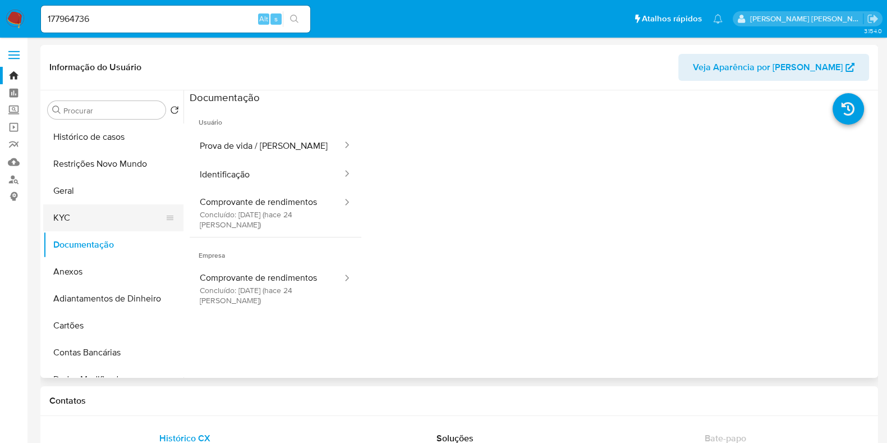
click at [95, 217] on button "KYC" at bounding box center [108, 217] width 131 height 27
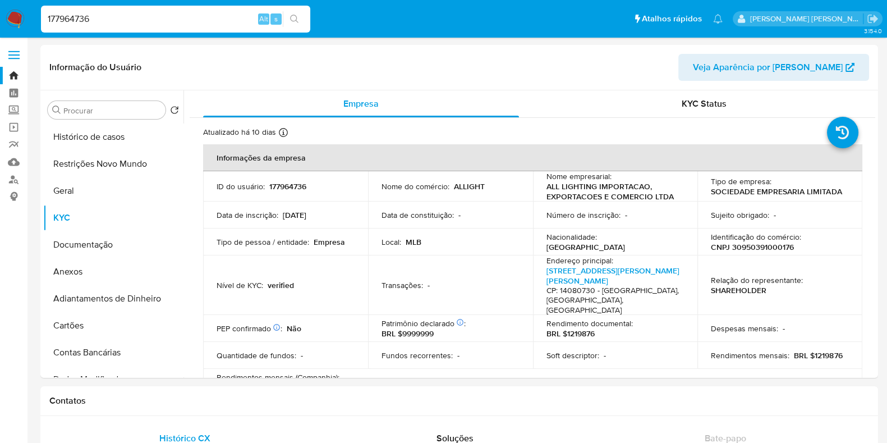
click at [89, 13] on input "177964736" at bounding box center [175, 19] width 269 height 15
paste input "302816872"
type input "302816872"
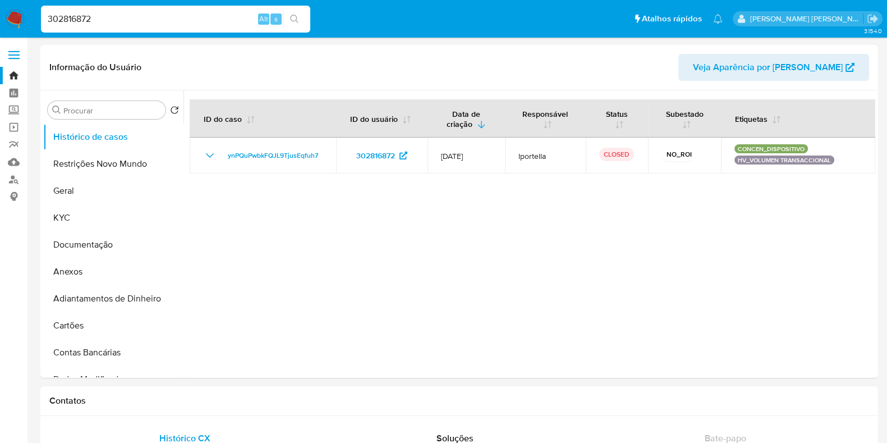
select select "10"
click at [104, 222] on button "KYC" at bounding box center [108, 217] width 131 height 27
